Goal: Transaction & Acquisition: Download file/media

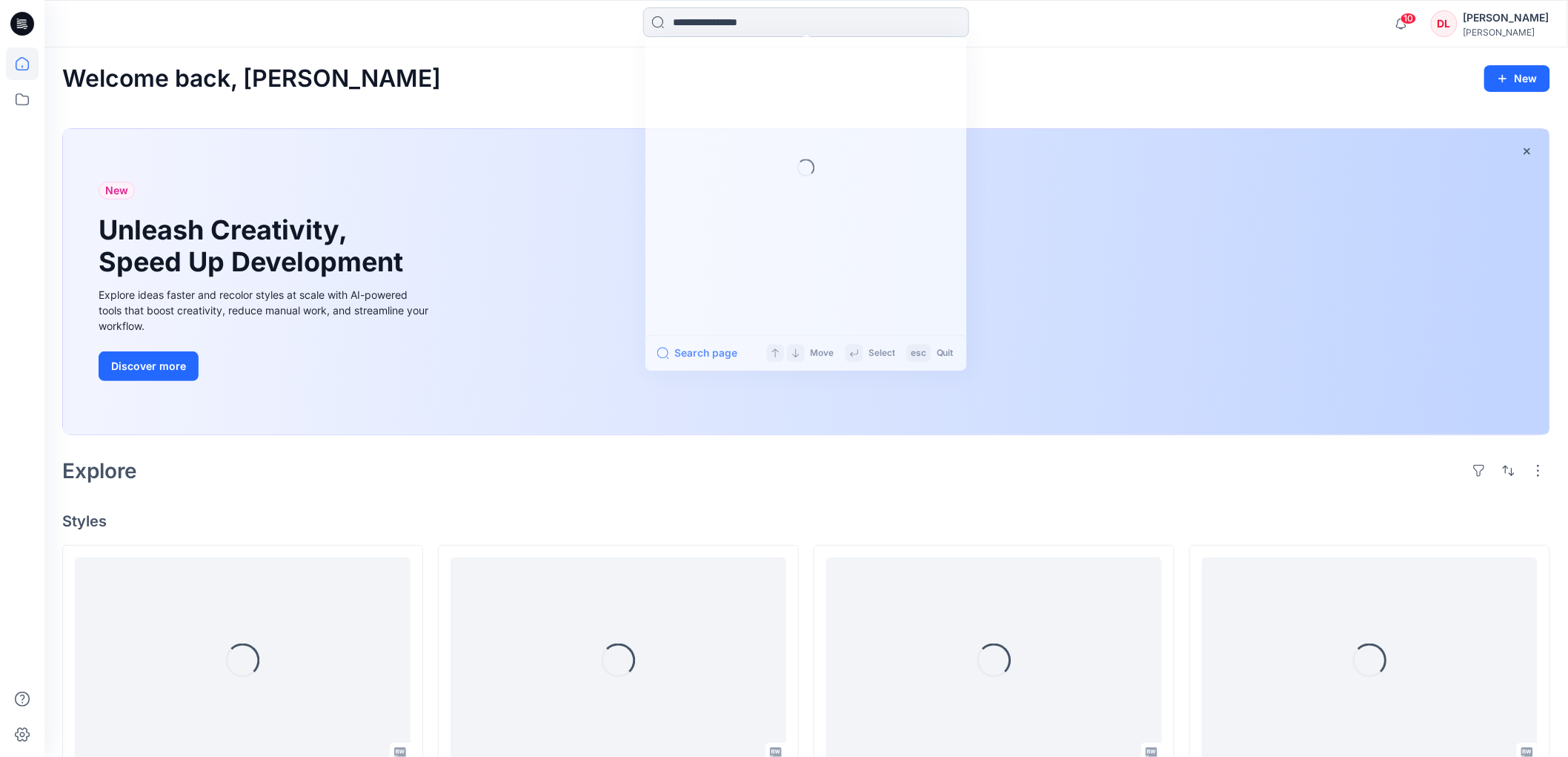
click at [727, 23] on input at bounding box center [806, 22] width 326 height 30
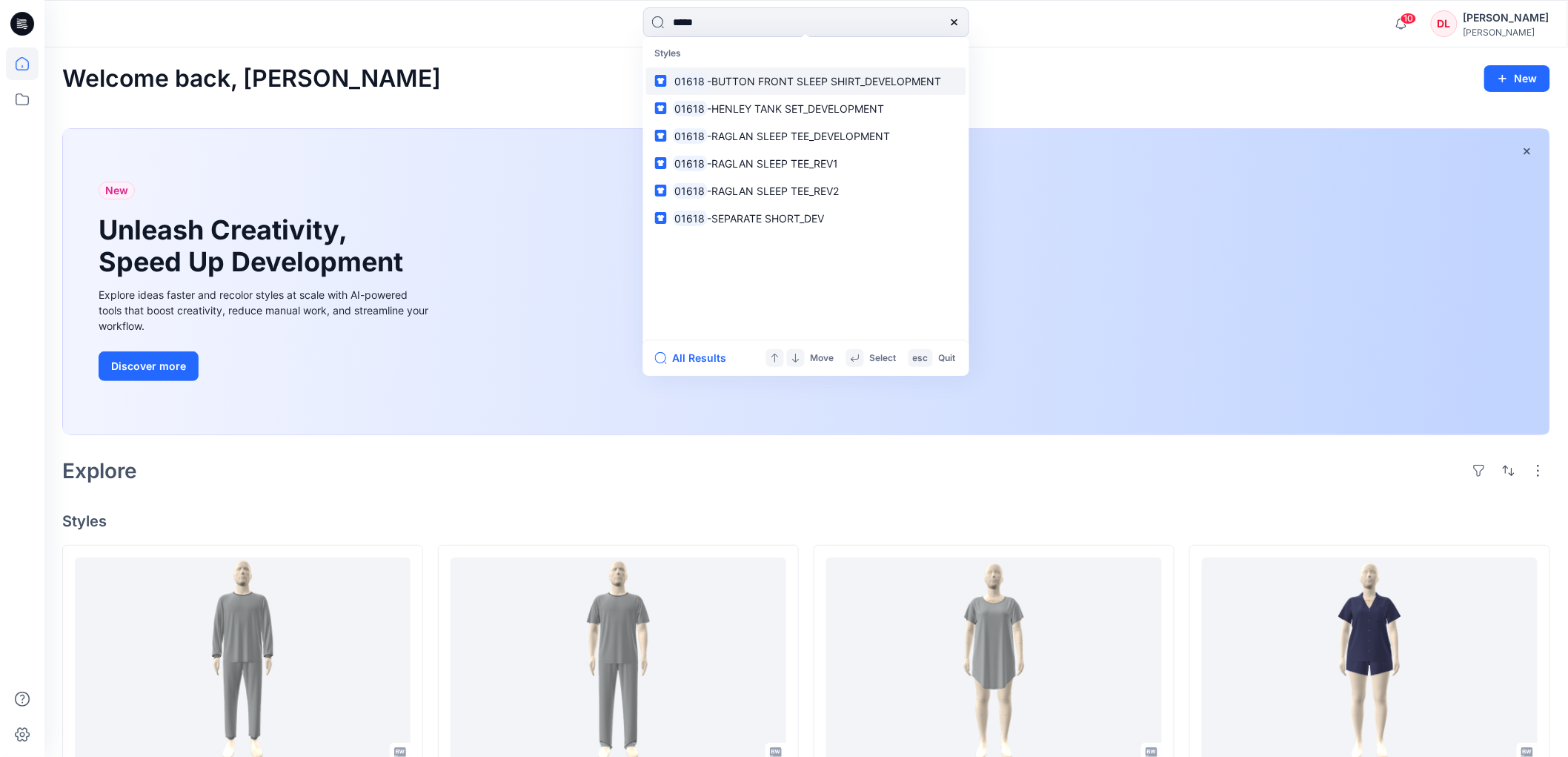
type input "*****"
click at [732, 78] on span "-BUTTON FRONT SLEEP SHIRT_DEVELOPMENT" at bounding box center [824, 81] width 234 height 13
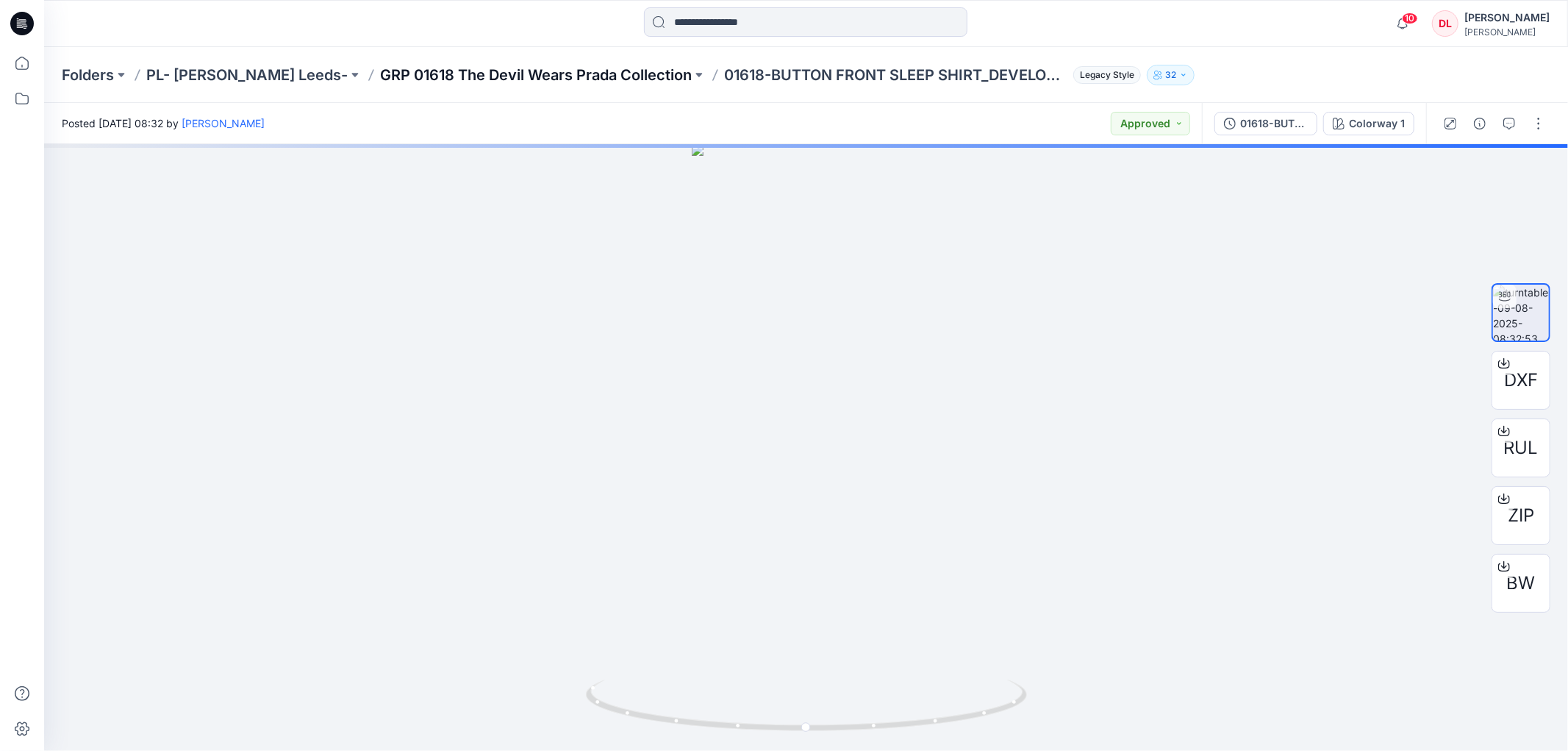
click at [562, 77] on p "GRP 01618 The Devil Wears Prada Collection" at bounding box center [536, 74] width 311 height 21
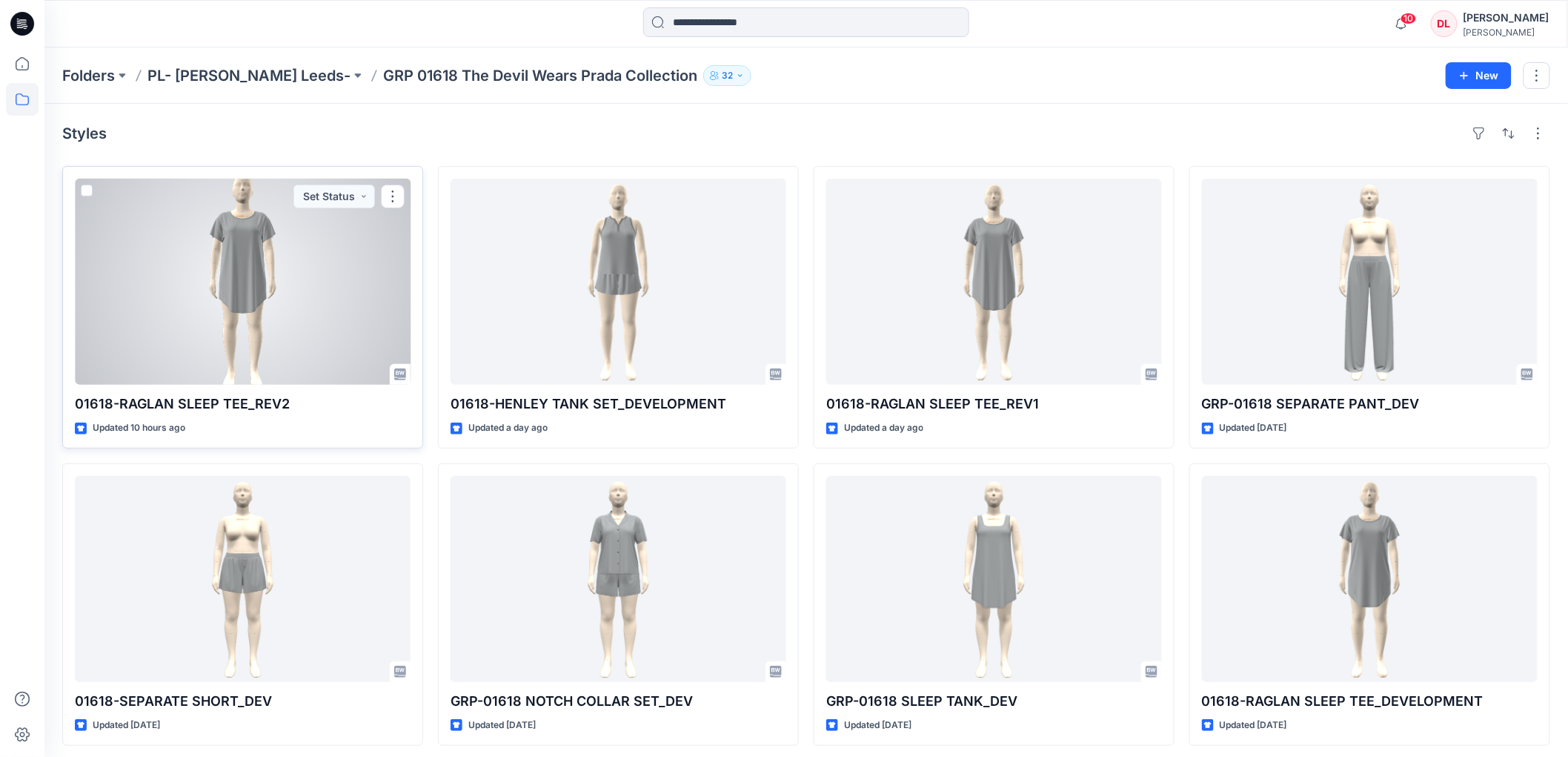
click at [239, 269] on div at bounding box center [242, 281] width 335 height 206
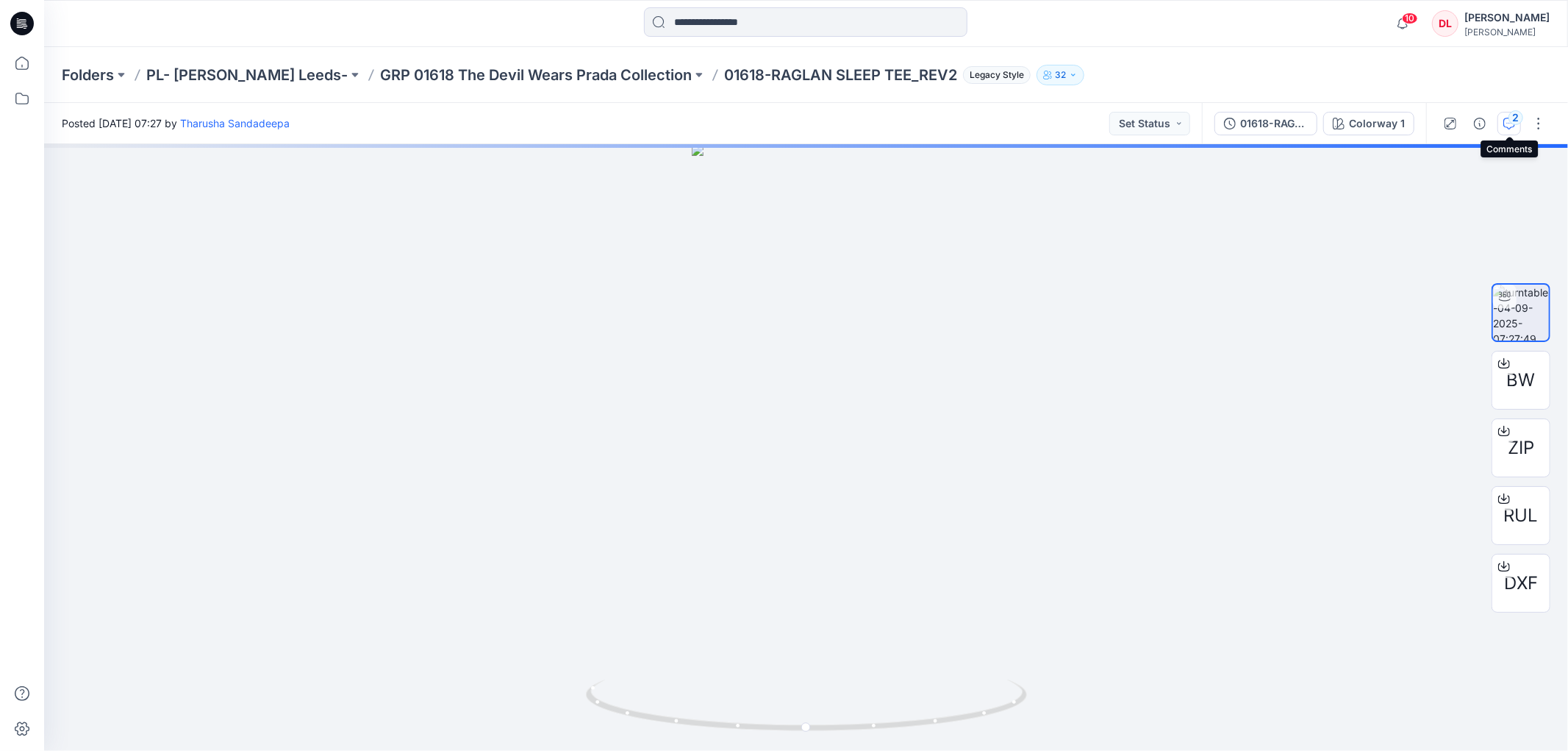
click at [1505, 124] on icon "button" at bounding box center [1509, 123] width 12 height 12
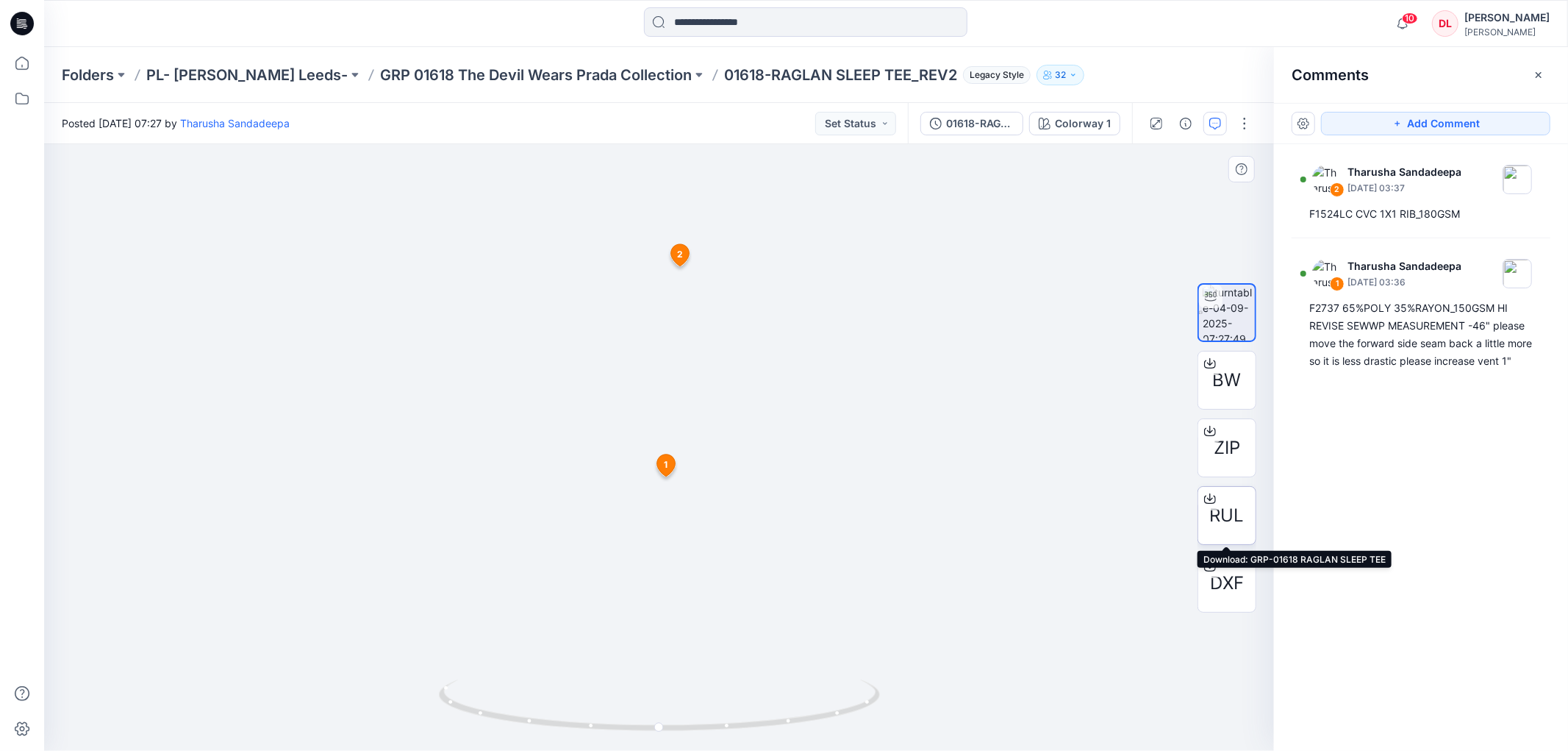
click at [1230, 518] on span "RUL" at bounding box center [1227, 515] width 35 height 26
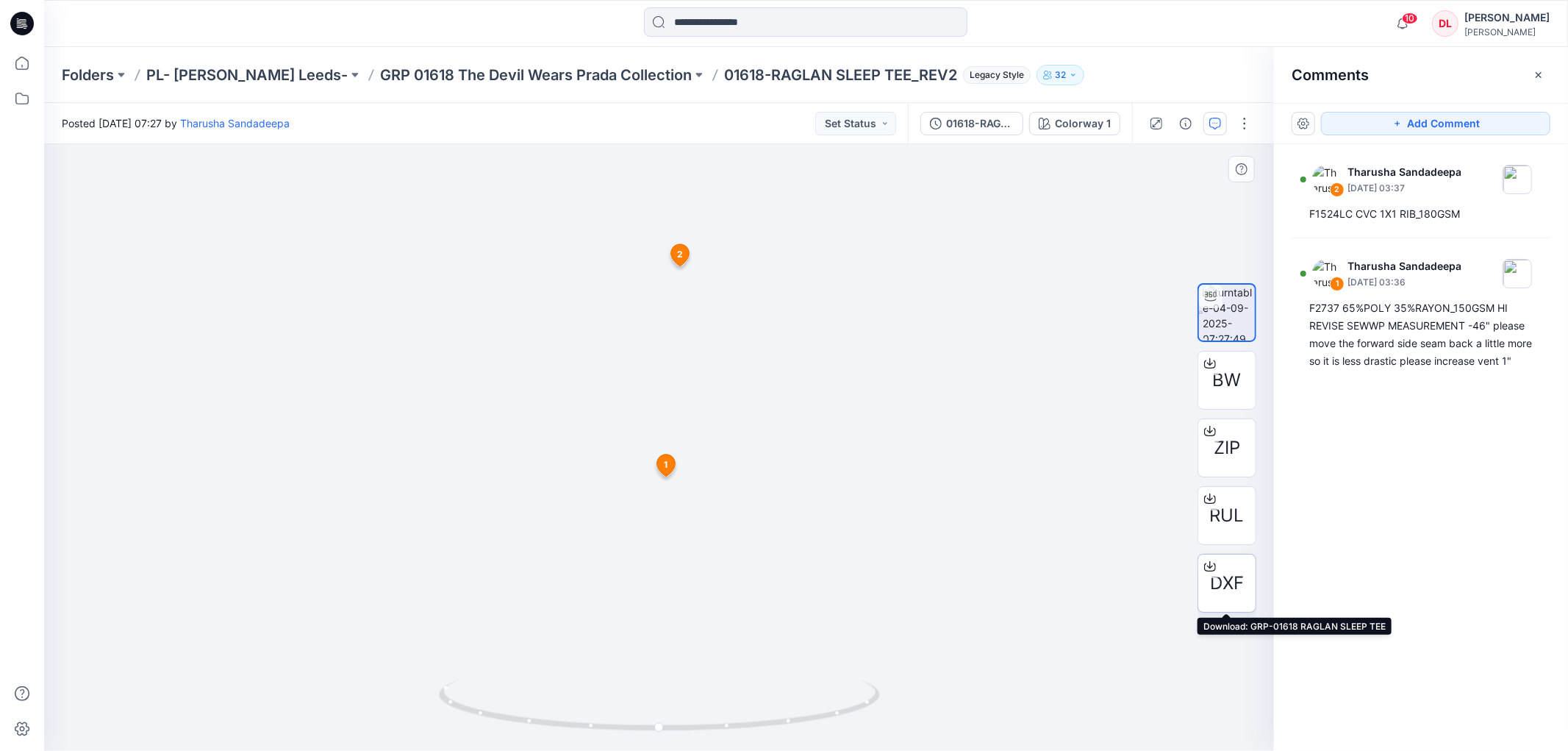
click at [1220, 585] on span "DXF" at bounding box center [1227, 582] width 34 height 26
click at [1215, 386] on span "BW" at bounding box center [1227, 380] width 29 height 26
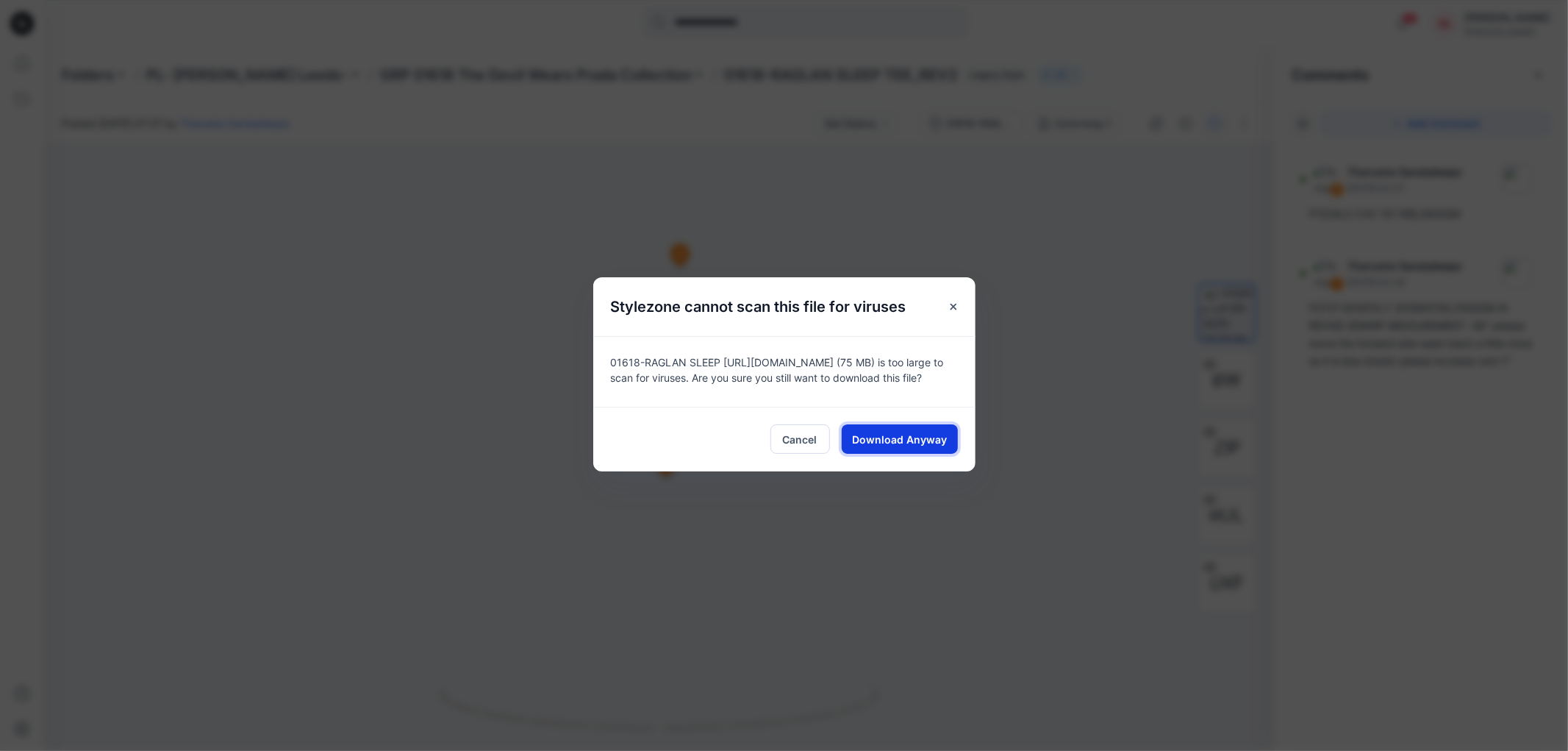
click at [910, 432] on span "Download Anyway" at bounding box center [900, 439] width 95 height 15
